Goal: Task Accomplishment & Management: Complete application form

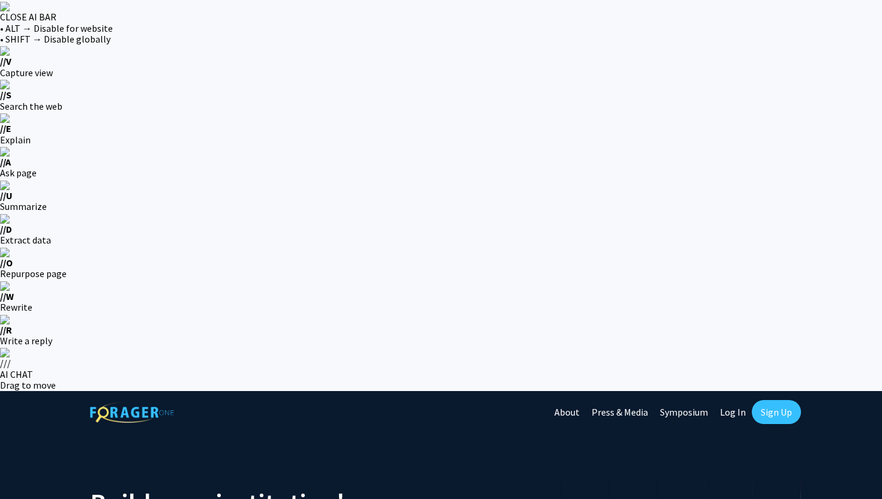
click at [766, 400] on link "Sign Up" at bounding box center [775, 412] width 49 height 24
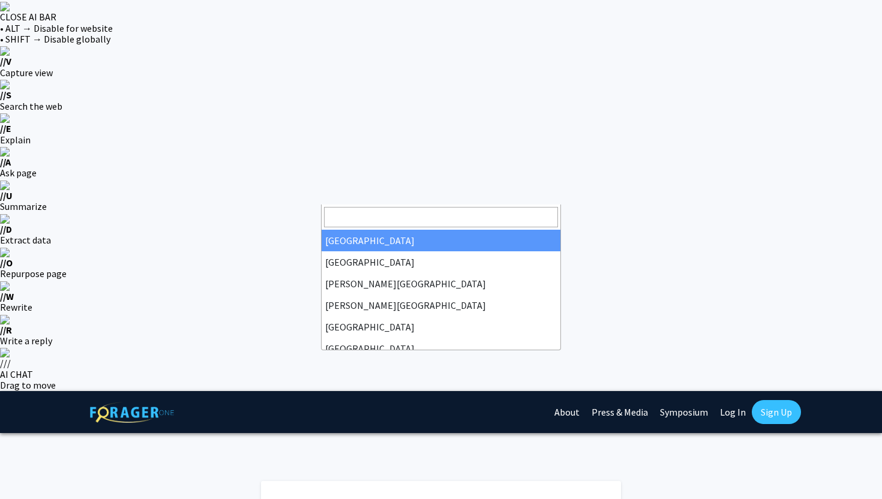
select select "34"
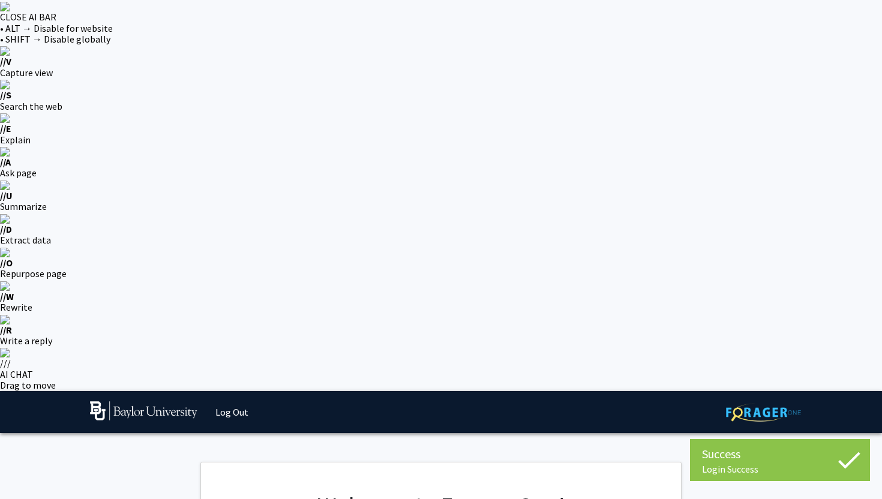
select select "1: undergrad"
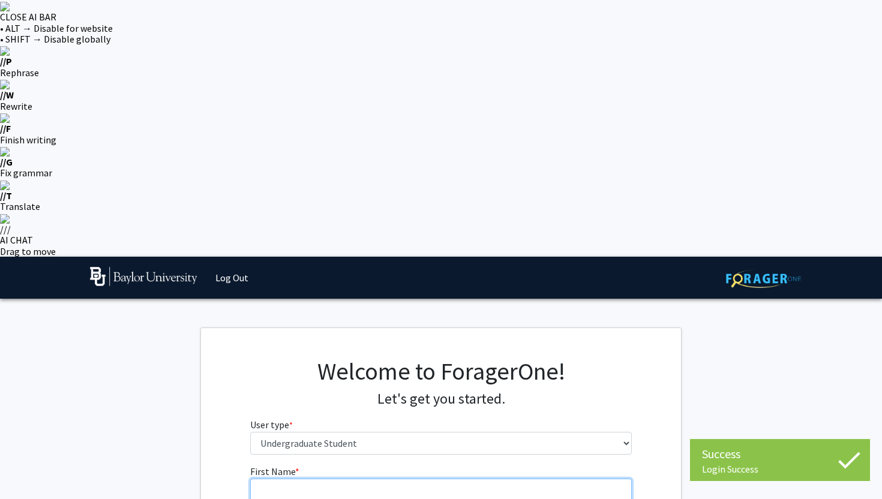
click at [458, 479] on input "First Name * required" at bounding box center [441, 490] width 382 height 23
type input "Mahi"
type input "Hirpara"
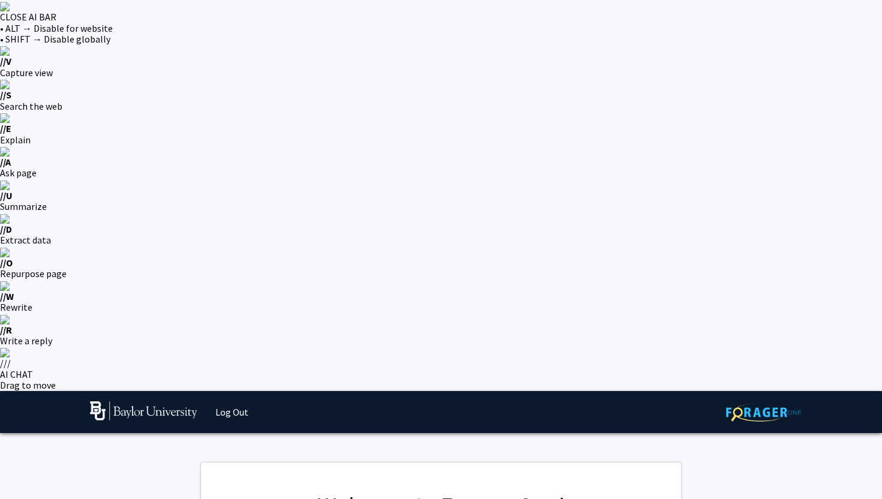
select select "81: 2746"
select select "81: 2144"
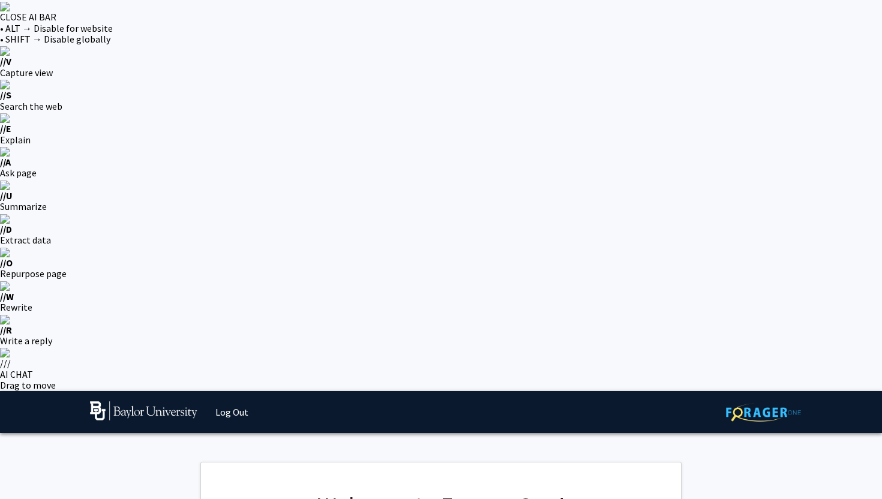
select select "1: first-year"
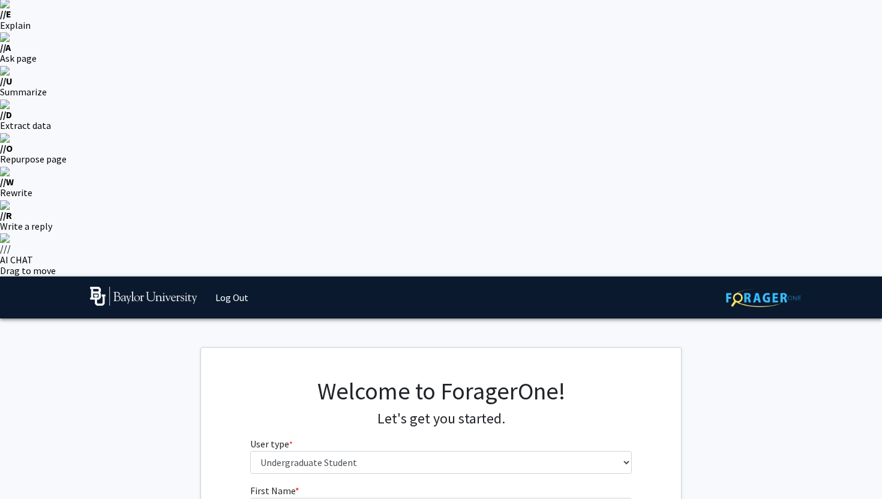
select select "5: 2029"
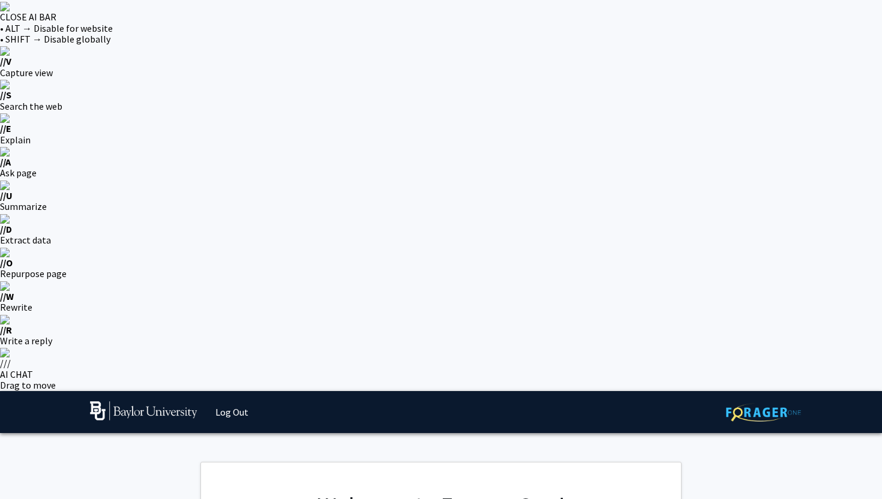
select select "1: peer_recommendation"
